Goal: Task Accomplishment & Management: Manage account settings

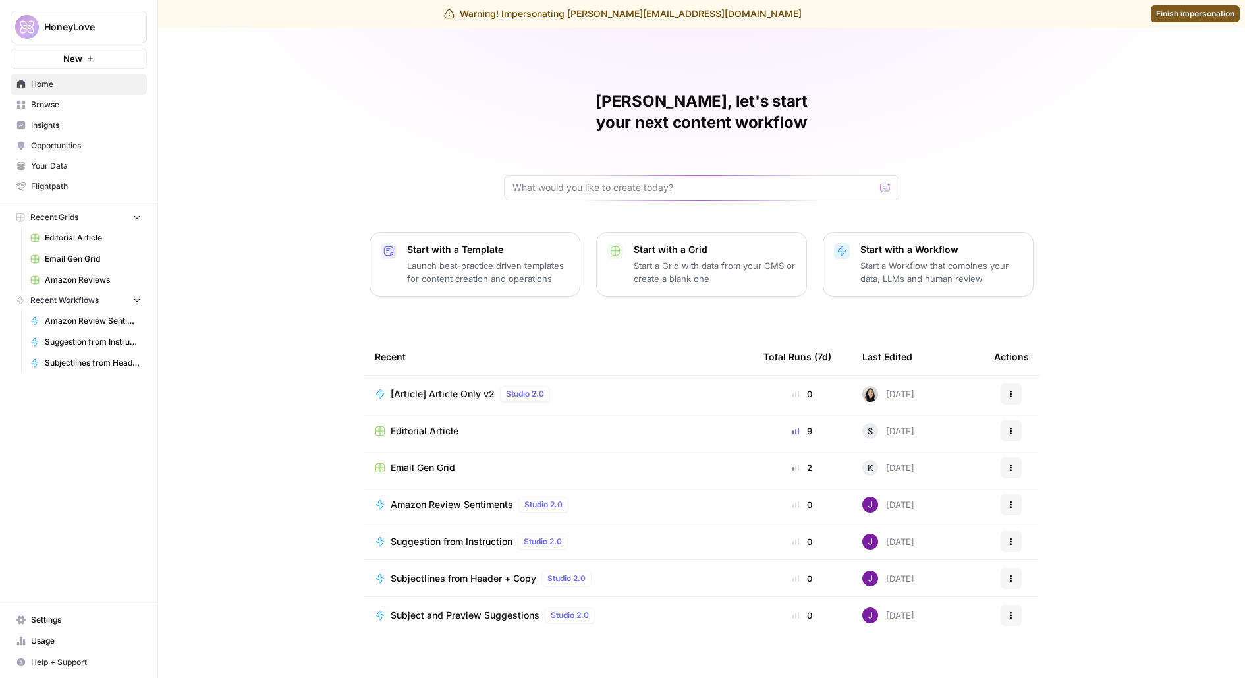
click at [20, 617] on icon at bounding box center [20, 619] width 9 height 9
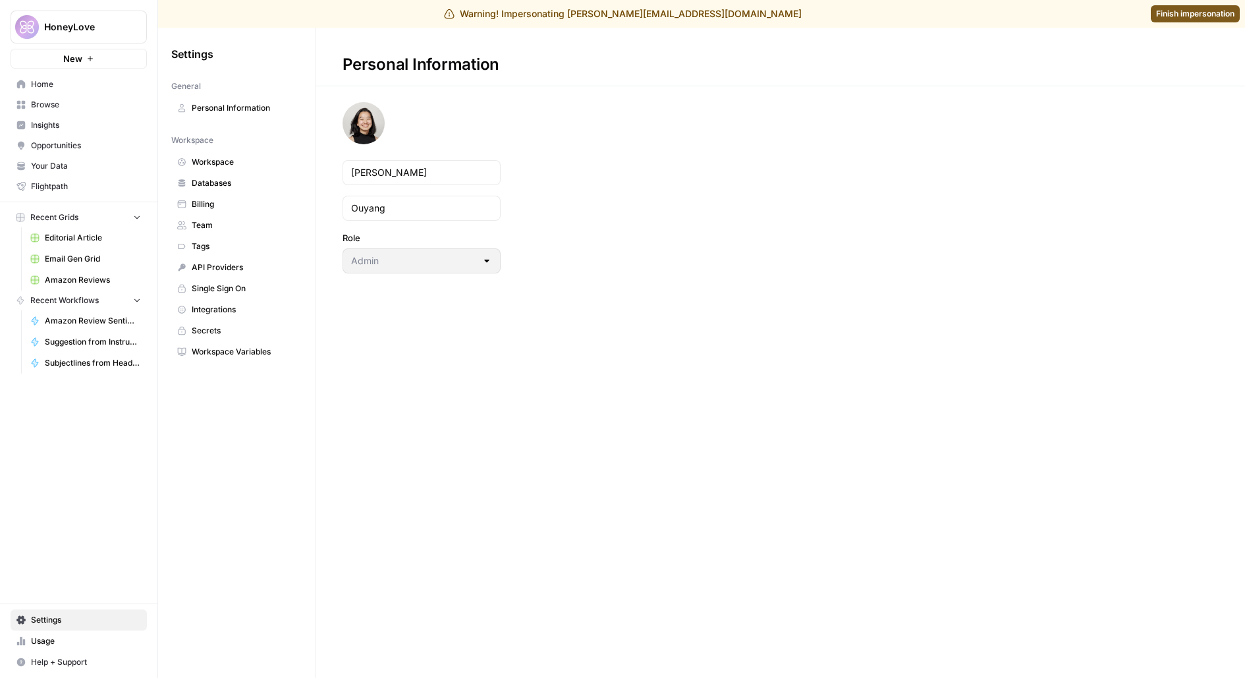
click at [239, 223] on span "Team" at bounding box center [244, 225] width 105 height 12
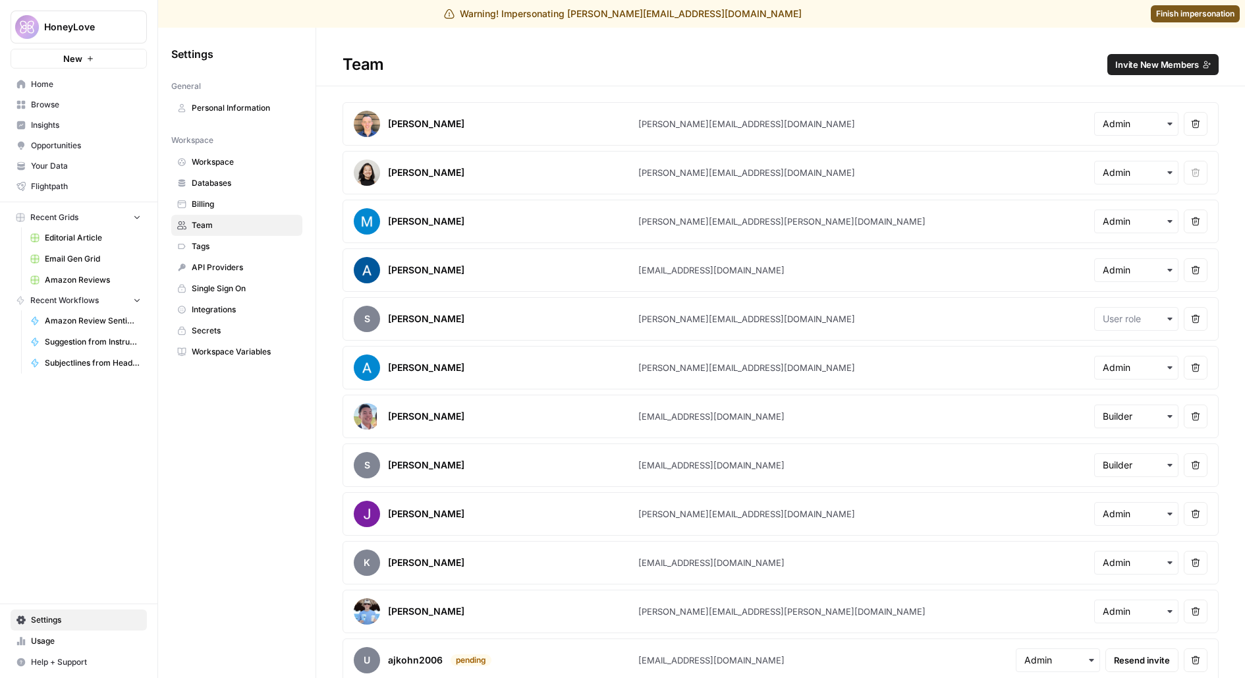
click at [1205, 59] on button "Invite New Members" at bounding box center [1163, 64] width 111 height 21
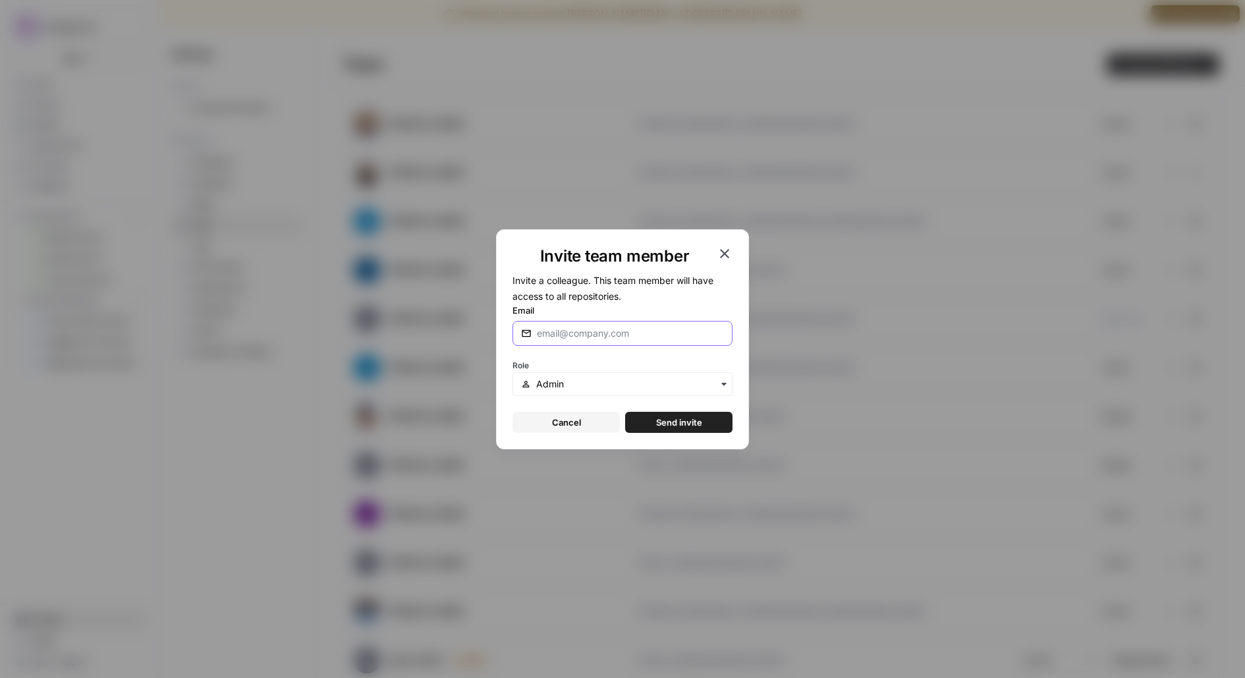
click at [565, 337] on input "Email" at bounding box center [630, 333] width 187 height 13
type input "[PERSON_NAME][EMAIL_ADDRESS][DOMAIN_NAME]"
click at [625, 412] on button "Send invite" at bounding box center [678, 422] width 107 height 21
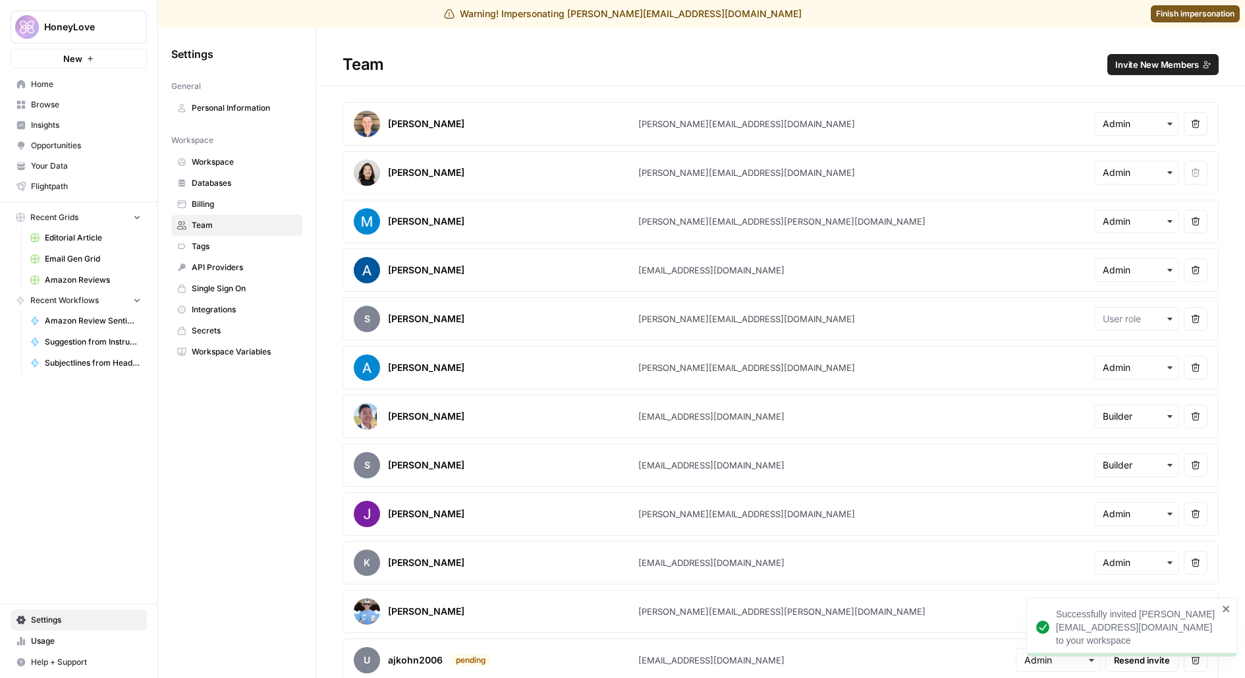
click at [1170, 61] on span "Invite New Members" at bounding box center [1158, 64] width 84 height 13
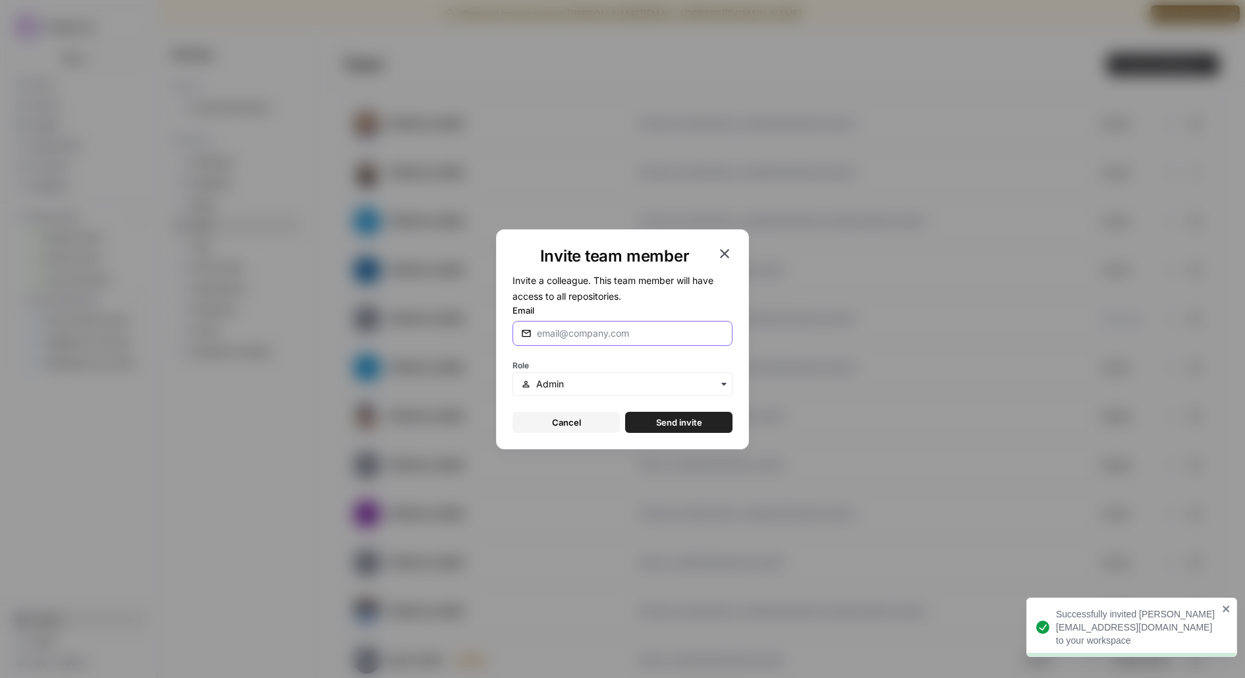
click at [563, 334] on input "Email" at bounding box center [630, 333] width 187 height 13
paste input "[PERSON_NAME][EMAIL_ADDRESS][PERSON_NAME][DOMAIN_NAME]"
type input "[PERSON_NAME][EMAIL_ADDRESS][PERSON_NAME][DOMAIN_NAME]"
click at [660, 420] on span "Send invite" at bounding box center [679, 422] width 46 height 13
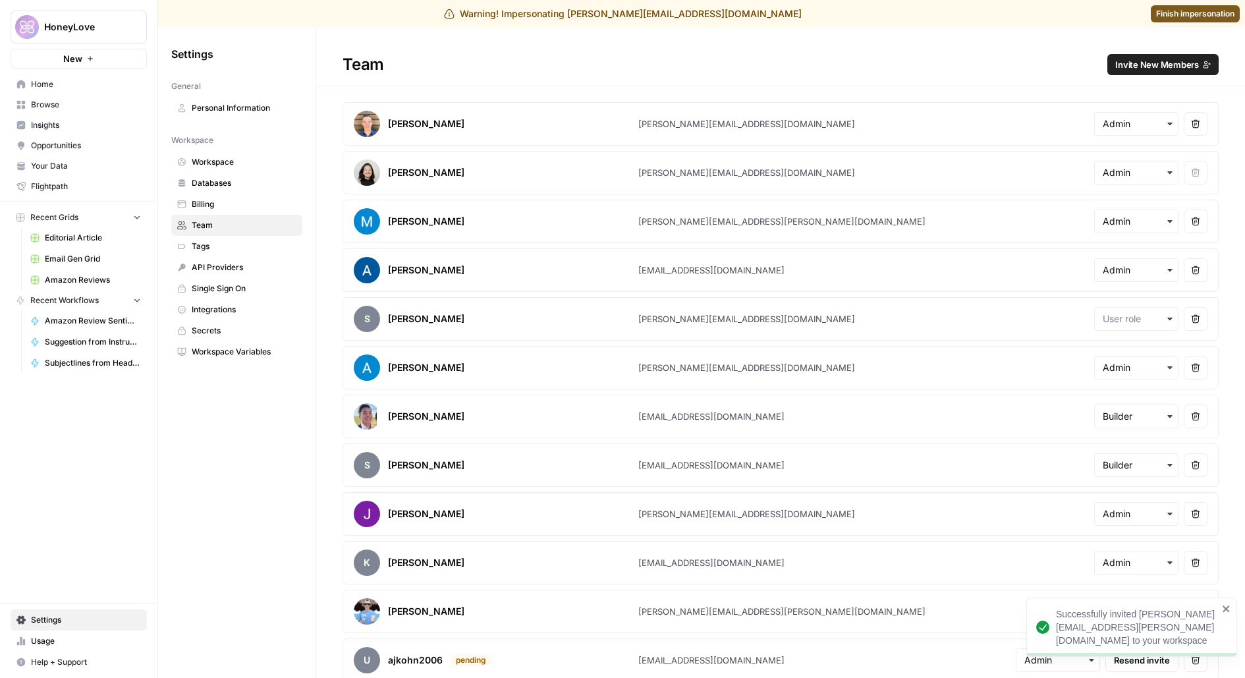
click at [1230, 15] on span "Finish impersonation" at bounding box center [1195, 14] width 78 height 12
